Goal: Information Seeking & Learning: Learn about a topic

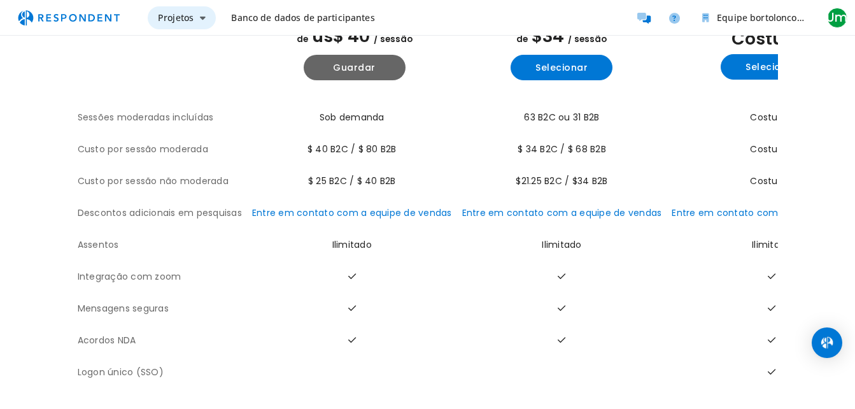
click at [184, 17] on span "Projetos" at bounding box center [176, 17] width 36 height 12
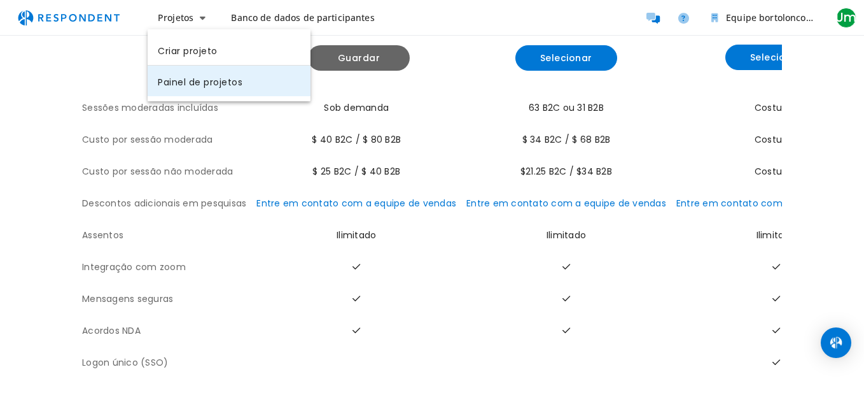
click at [200, 77] on link "Painel de projetos" at bounding box center [229, 81] width 163 height 31
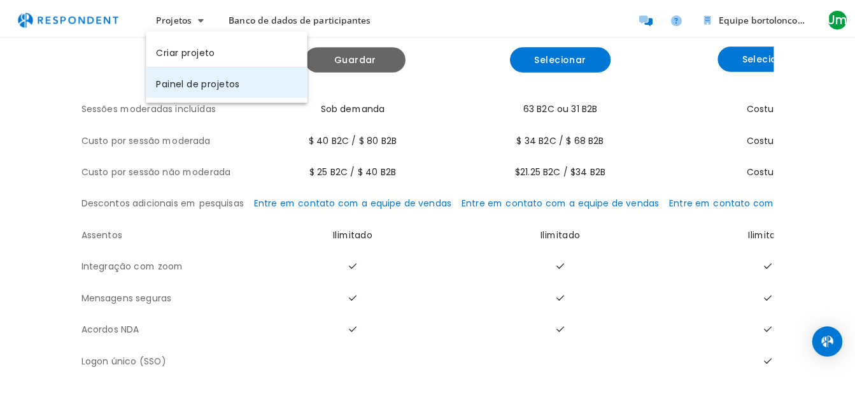
scroll to position [124, 0]
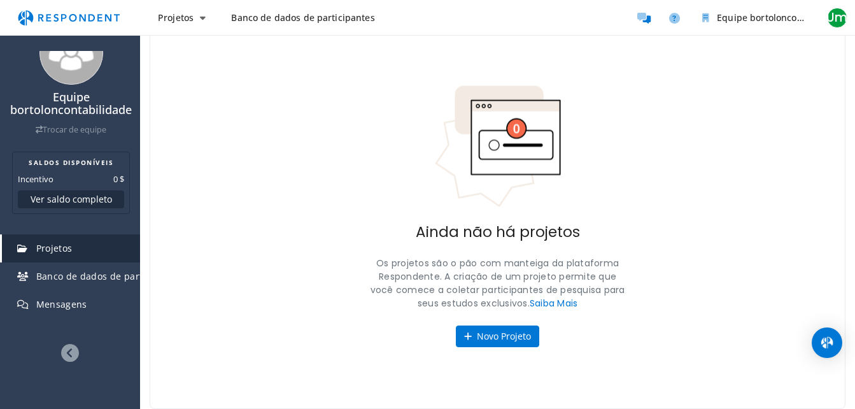
scroll to position [47, 0]
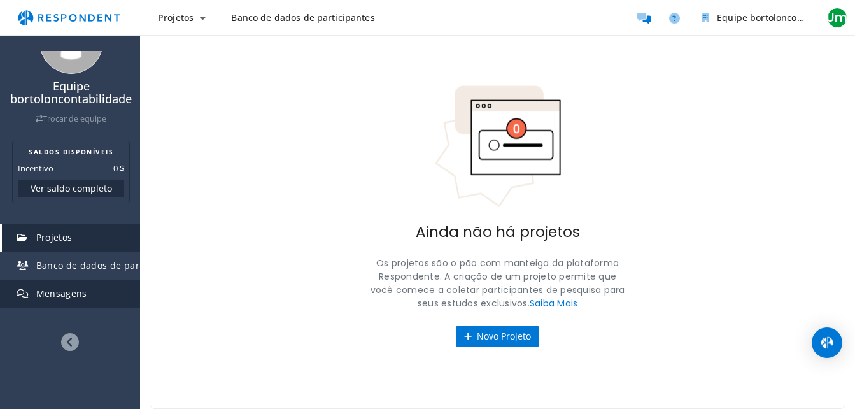
click at [46, 296] on span "Mensagens" at bounding box center [61, 293] width 51 height 12
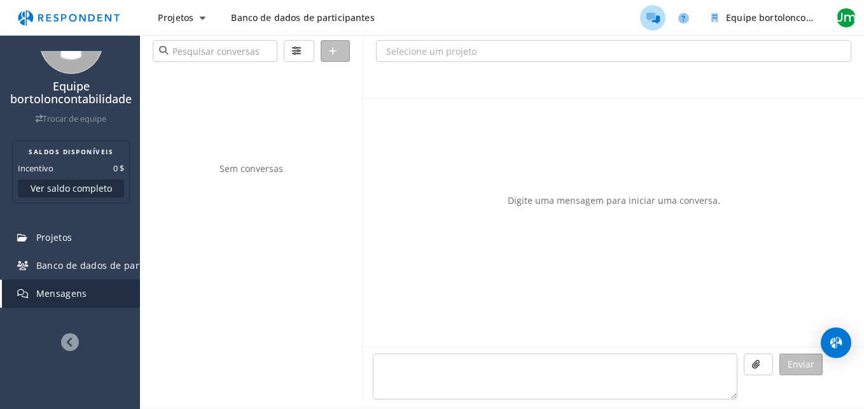
click at [91, 25] on img "Navegação principal" at bounding box center [68, 18] width 117 height 24
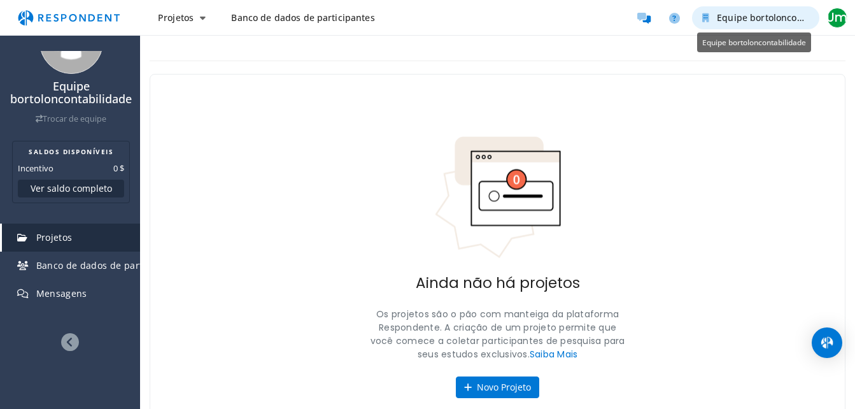
click at [729, 23] on span "Equipe bortoloncontabilidade" at bounding box center [782, 17] width 130 height 12
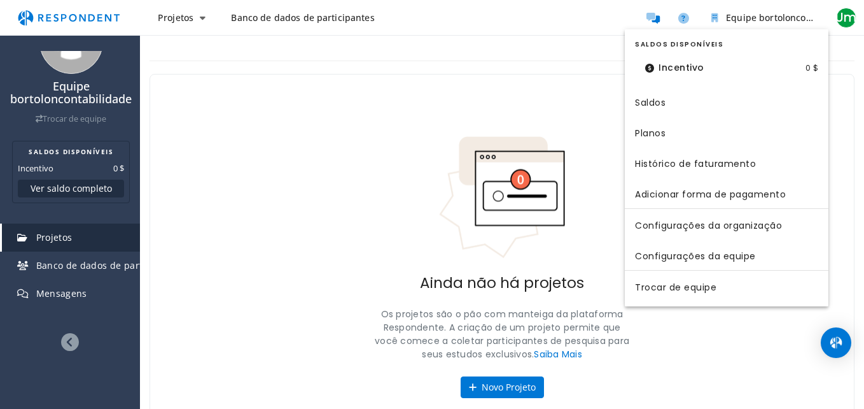
click at [661, 66] on font "Incentivo" at bounding box center [682, 67] width 46 height 13
click at [688, 17] on md-backdrop at bounding box center [432, 204] width 864 height 409
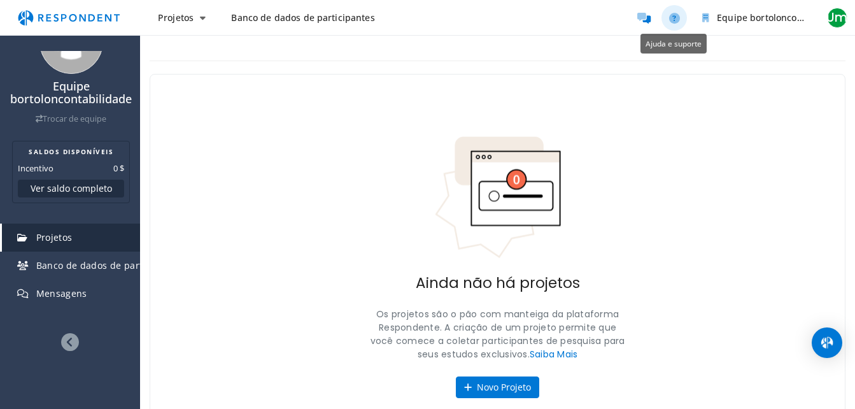
click at [680, 18] on link "Ajuda e suporte" at bounding box center [673, 17] width 25 height 25
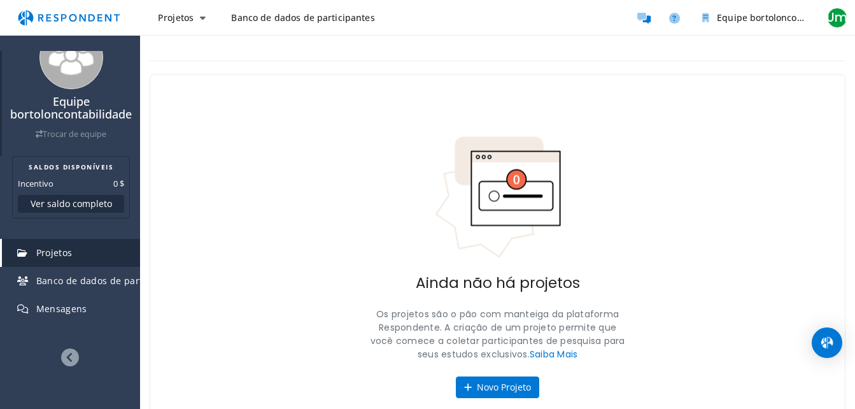
scroll to position [47, 0]
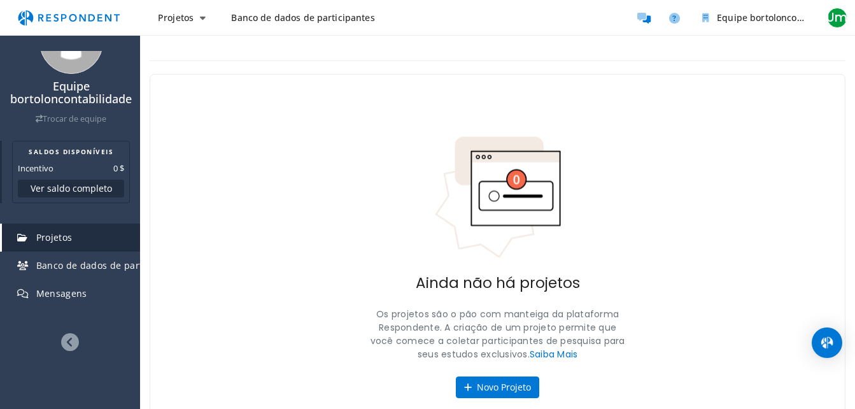
click at [76, 184] on button "Ver saldo completo" at bounding box center [71, 188] width 106 height 18
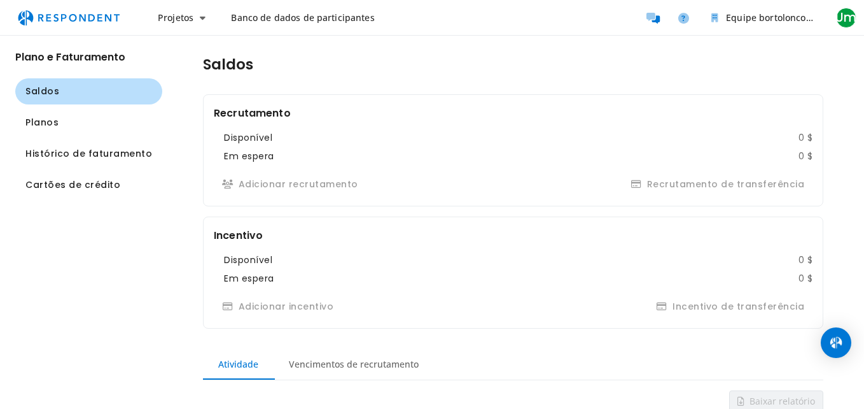
click at [74, 22] on img "Navegação principal" at bounding box center [68, 18] width 117 height 24
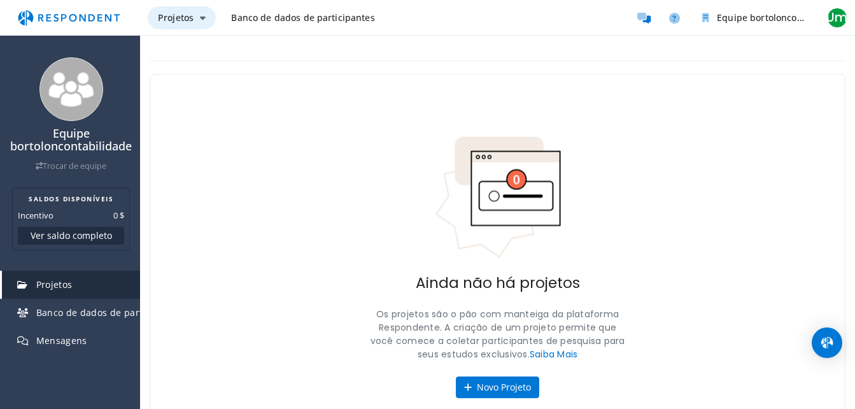
click at [179, 20] on span "Projetos" at bounding box center [176, 17] width 36 height 12
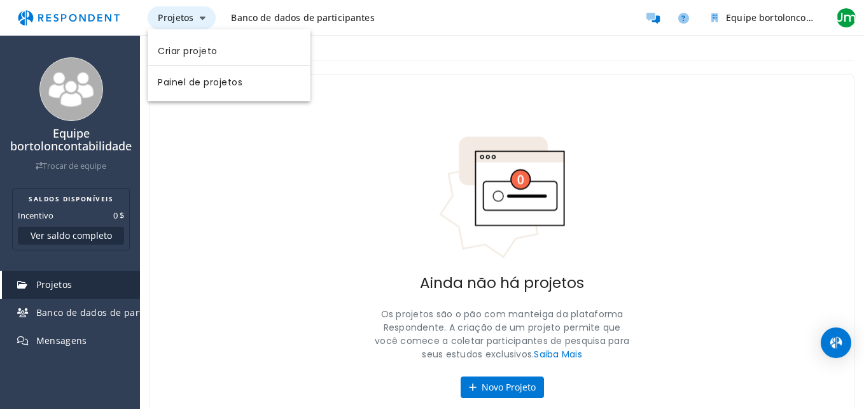
click at [179, 20] on md-backdrop at bounding box center [432, 204] width 864 height 409
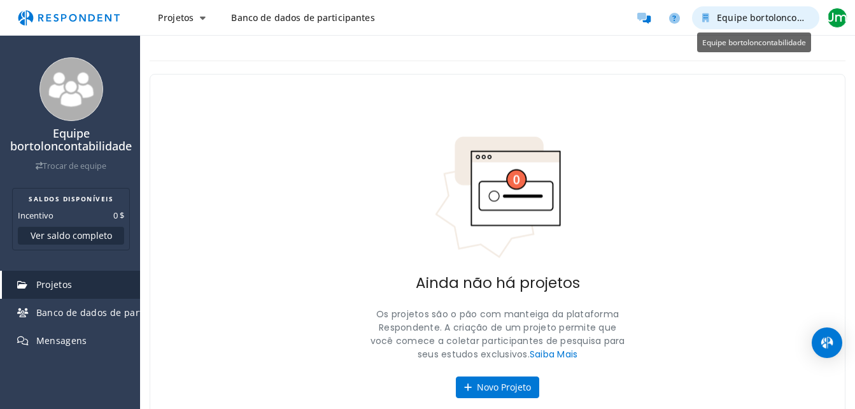
click at [749, 15] on span "Equipe bortoloncontabilidade" at bounding box center [782, 17] width 130 height 12
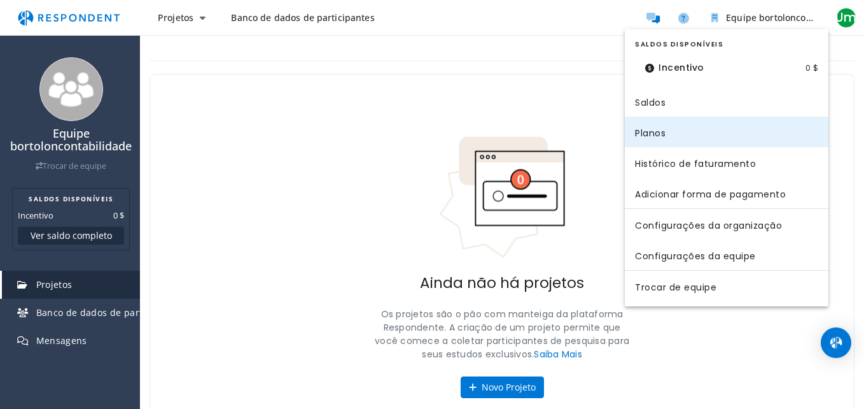
click at [668, 135] on link "Planos" at bounding box center [727, 131] width 204 height 31
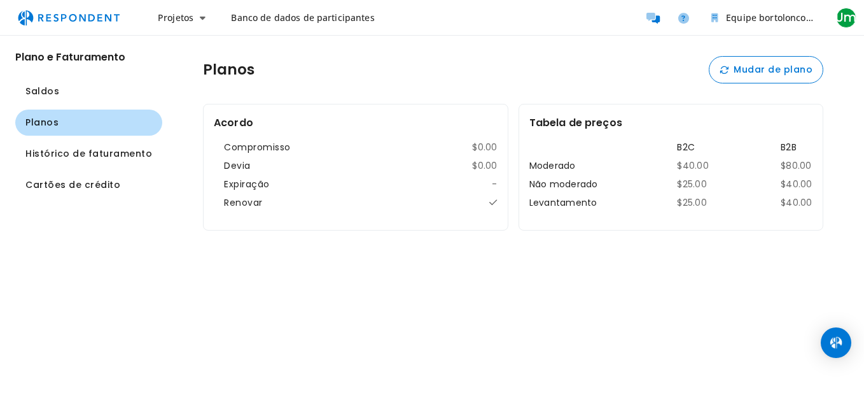
click at [228, 18] on link "Banco de dados de participantes" at bounding box center [303, 17] width 164 height 23
click at [246, 19] on span "Banco de dados de participantes" at bounding box center [302, 17] width 143 height 12
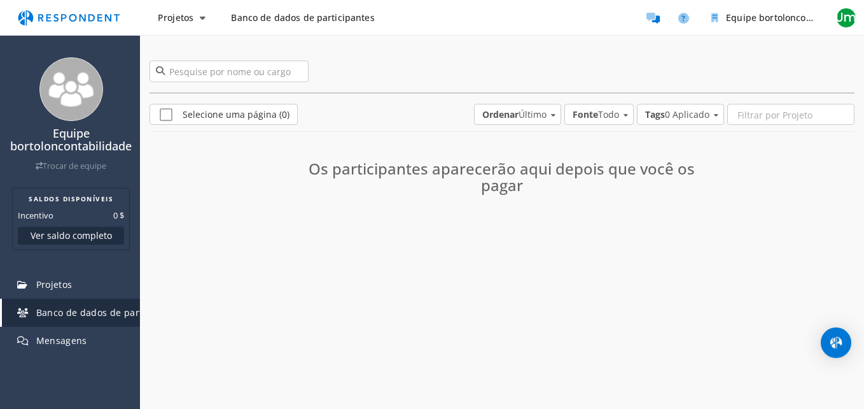
click at [96, 6] on img "Navegação principal" at bounding box center [68, 18] width 117 height 24
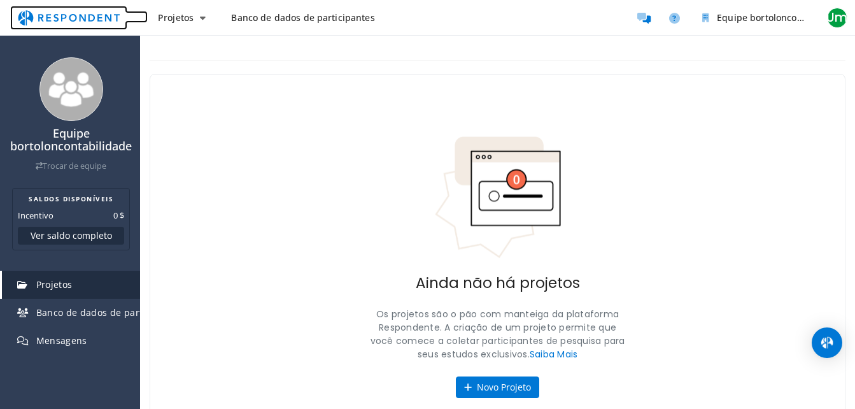
scroll to position [51, 0]
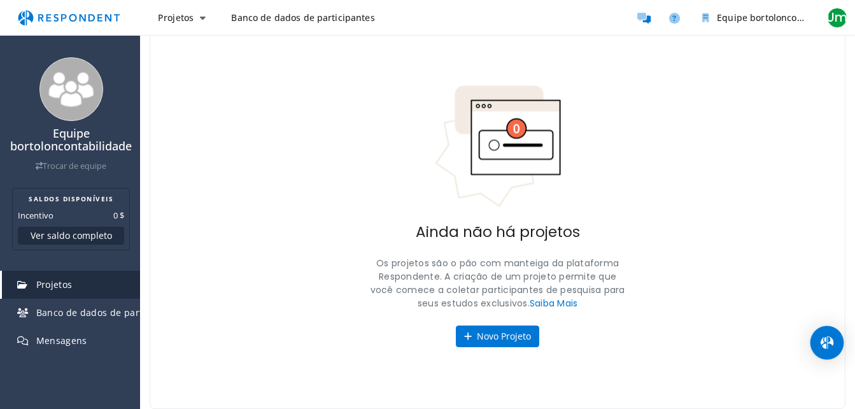
click at [834, 342] on div "Abra o Intercom Messenger" at bounding box center [827, 343] width 34 height 34
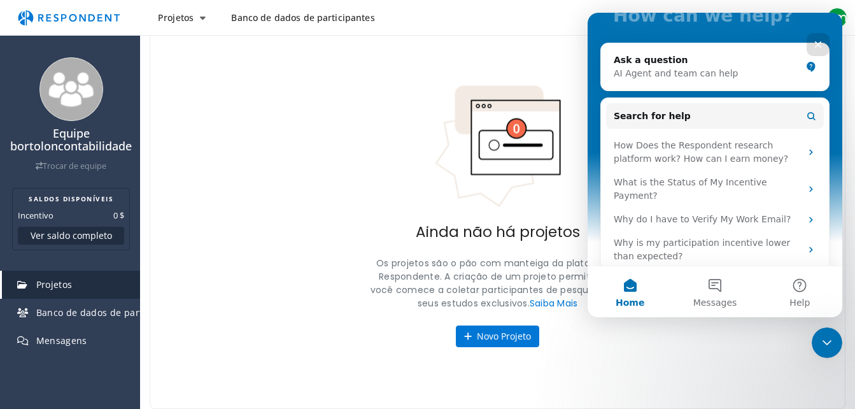
scroll to position [121, 0]
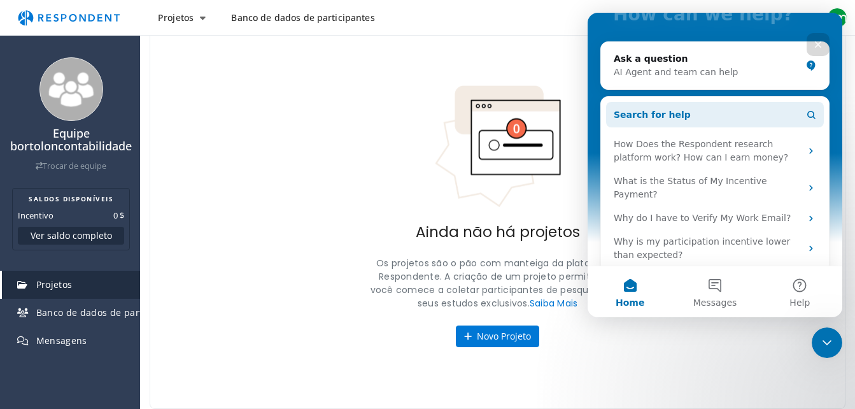
click at [667, 114] on span "Search for help" at bounding box center [652, 114] width 77 height 13
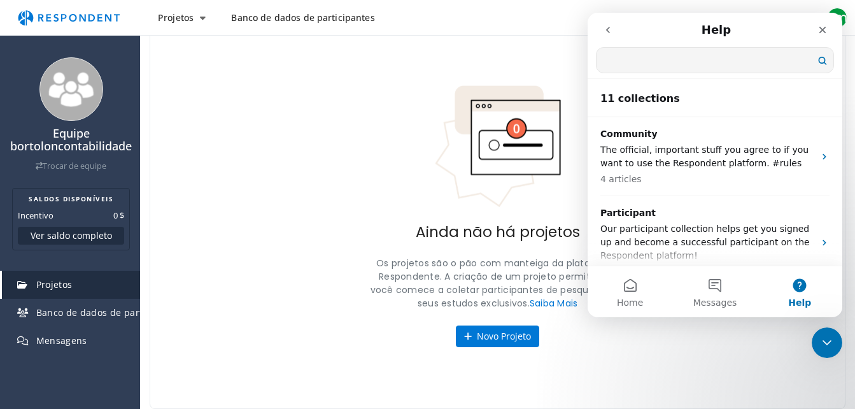
scroll to position [0, 0]
click at [698, 59] on input "Search for help" at bounding box center [714, 60] width 237 height 25
click at [819, 27] on icon "Close" at bounding box center [822, 30] width 7 height 7
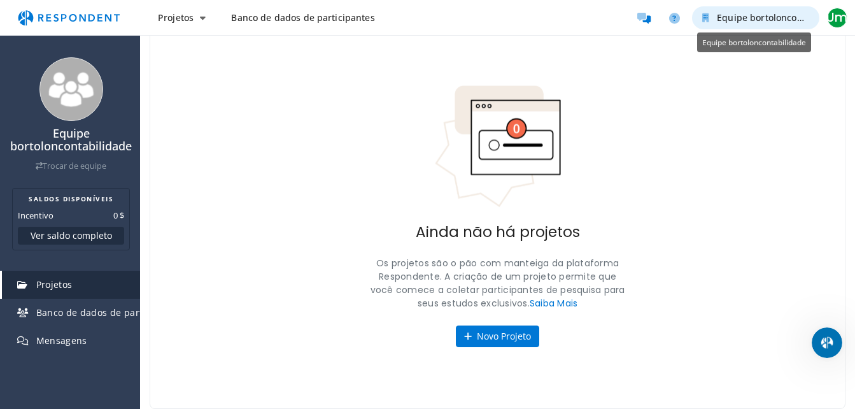
click at [781, 13] on span "Equipe bortoloncontabilidade" at bounding box center [782, 17] width 130 height 12
